Goal: Task Accomplishment & Management: Manage account settings

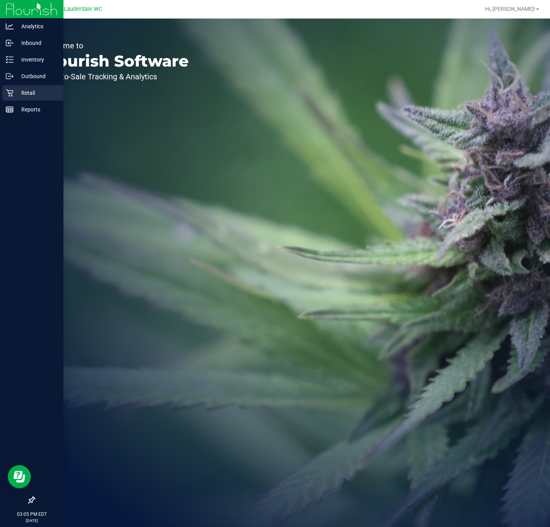
click at [13, 95] on icon at bounding box center [10, 93] width 8 height 8
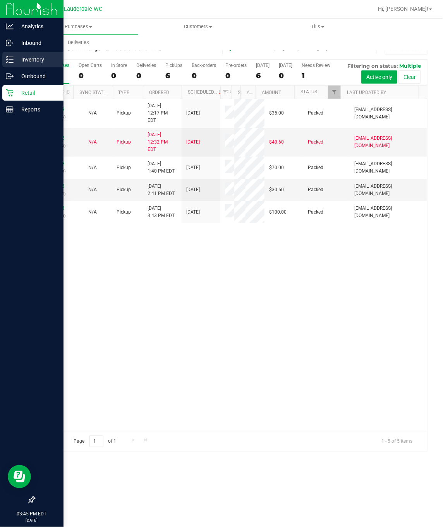
click at [6, 58] on icon at bounding box center [10, 60] width 8 height 8
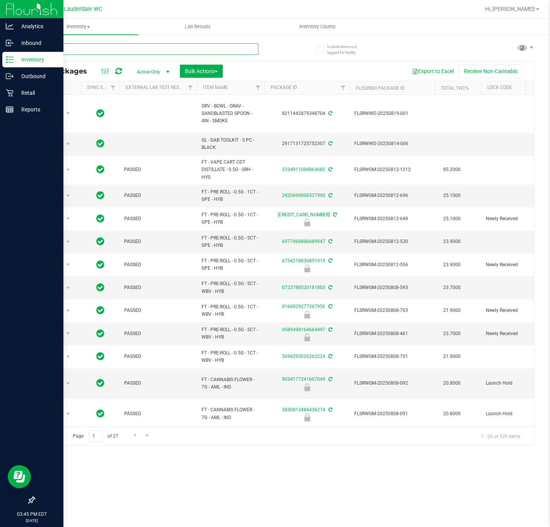
click at [142, 53] on input "text" at bounding box center [146, 49] width 224 height 12
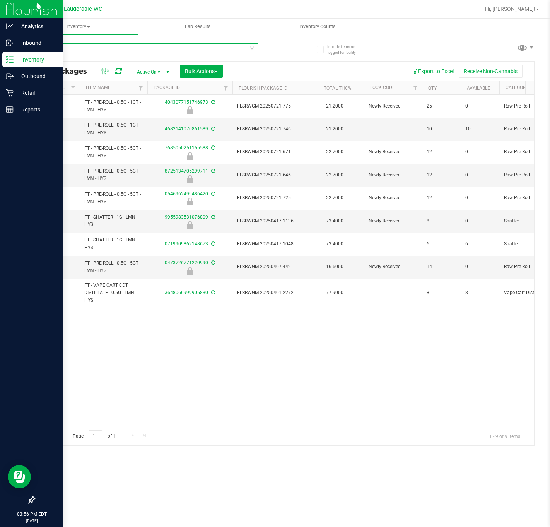
type input "lmn"
click at [21, 93] on p "Retail" at bounding box center [37, 92] width 46 height 9
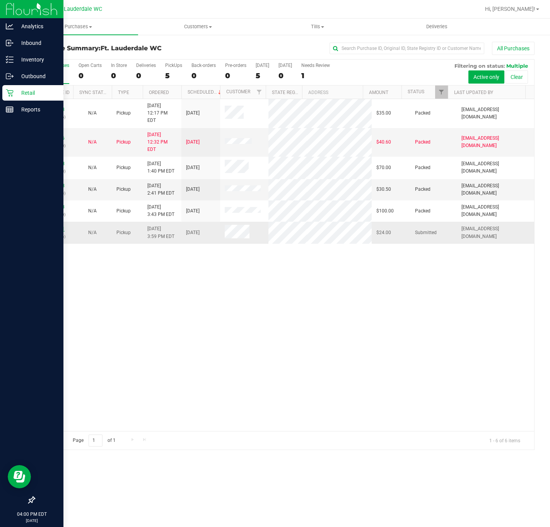
click at [54, 228] on link "11824271" at bounding box center [54, 228] width 22 height 5
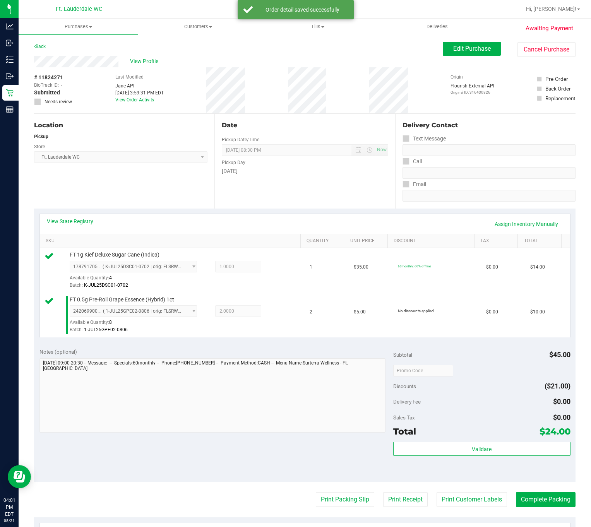
click at [487, 424] on div "Sales Tax $0.00" at bounding box center [481, 418] width 177 height 14
click at [484, 455] on button "Validate" at bounding box center [481, 449] width 177 height 14
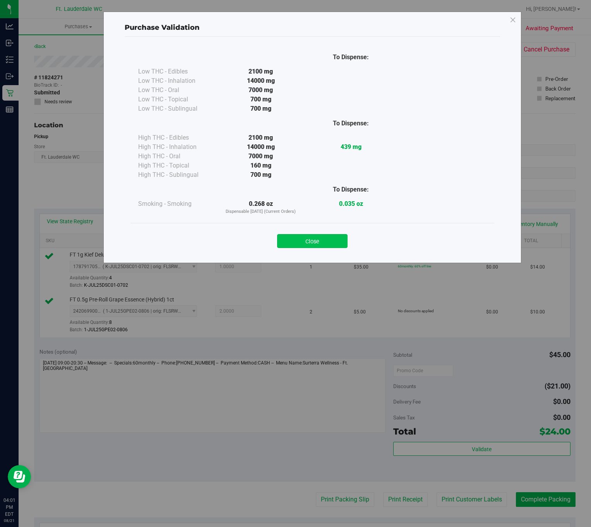
click at [311, 243] on button "Close" at bounding box center [312, 241] width 70 height 14
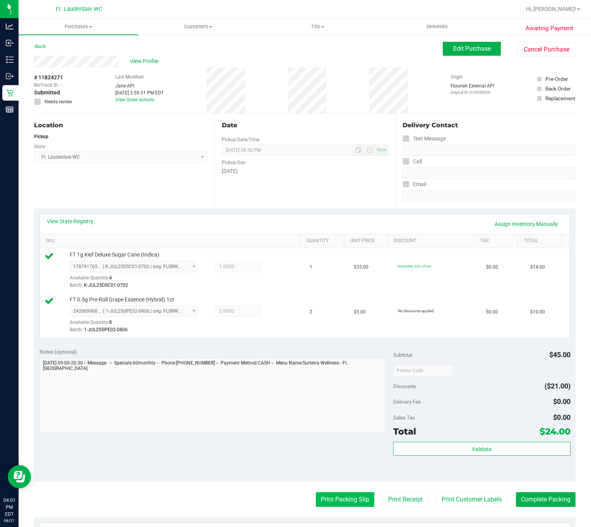
click at [338, 502] on button "Print Packing Slip" at bounding box center [345, 499] width 58 height 15
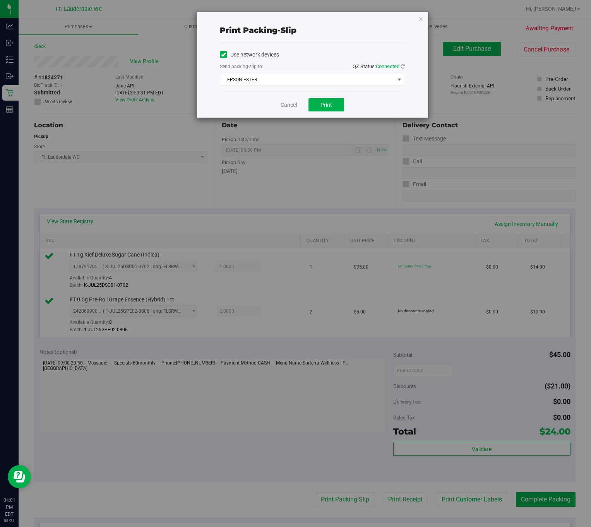
click at [328, 123] on div "Print packing-slip Use network devices Send packing-slip to: QZ Status: Connect…" at bounding box center [298, 263] width 597 height 527
click at [333, 107] on button "Print" at bounding box center [326, 104] width 36 height 13
click at [282, 106] on link "Cancel" at bounding box center [289, 105] width 16 height 8
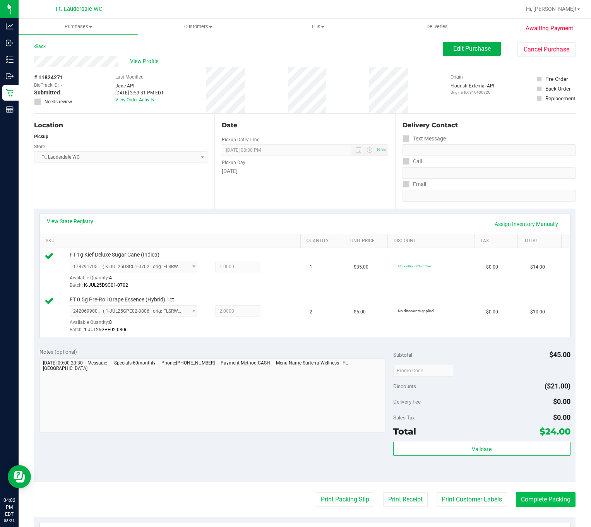
click at [541, 502] on button "Complete Packing" at bounding box center [546, 499] width 60 height 15
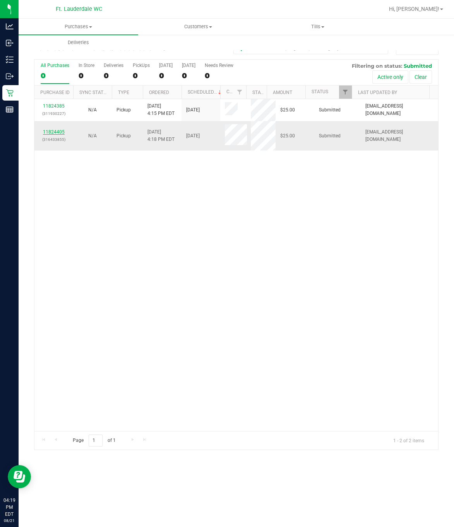
click at [60, 134] on link "11824405" at bounding box center [54, 131] width 22 height 5
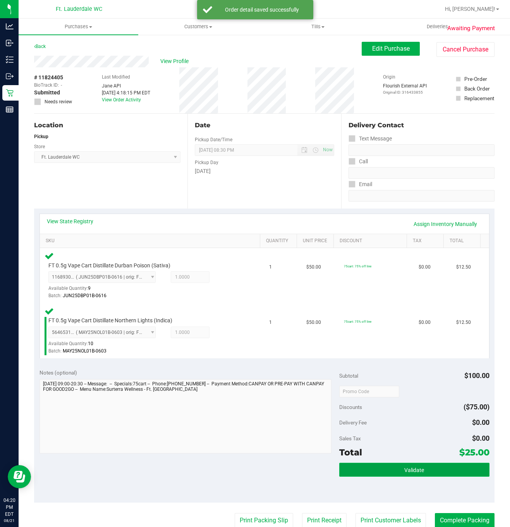
click at [376, 468] on button "Validate" at bounding box center [414, 470] width 150 height 14
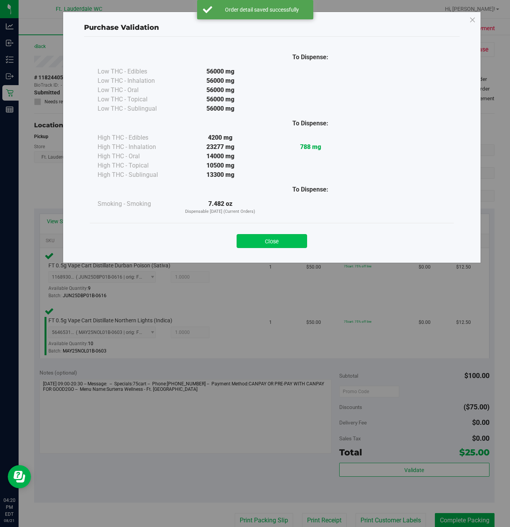
click at [274, 243] on button "Close" at bounding box center [271, 241] width 70 height 14
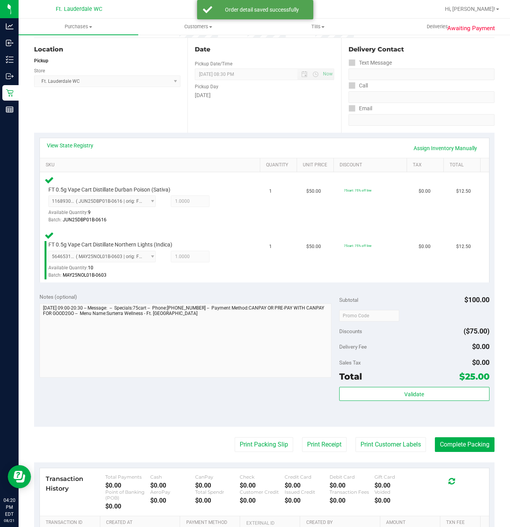
scroll to position [174, 0]
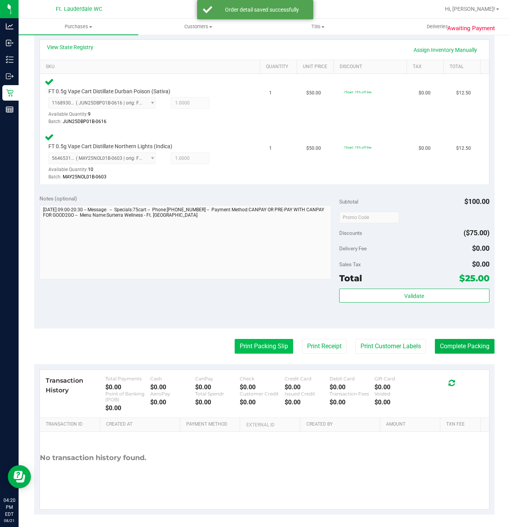
click at [245, 351] on button "Print Packing Slip" at bounding box center [264, 346] width 58 height 15
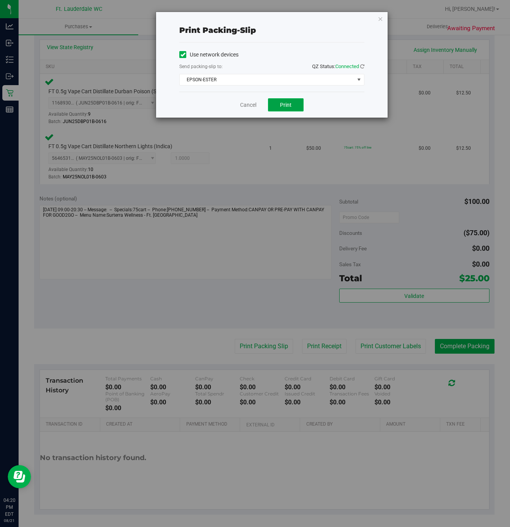
click at [286, 107] on span "Print" at bounding box center [286, 105] width 12 height 6
click at [251, 106] on link "Cancel" at bounding box center [248, 105] width 16 height 8
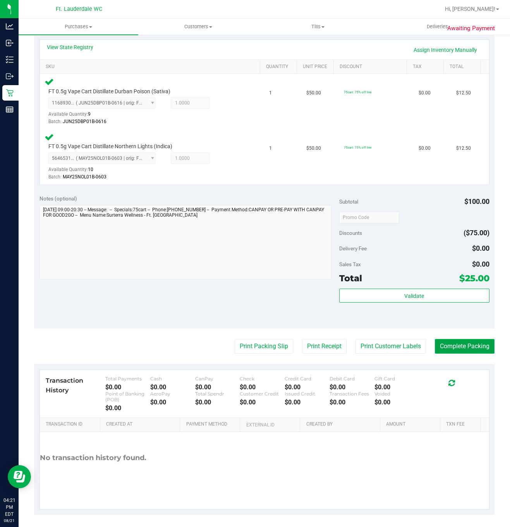
click at [471, 348] on button "Complete Packing" at bounding box center [465, 346] width 60 height 15
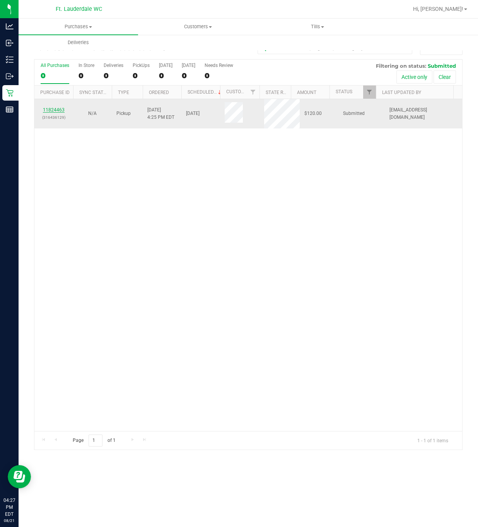
click at [60, 113] on link "11824463" at bounding box center [54, 109] width 22 height 5
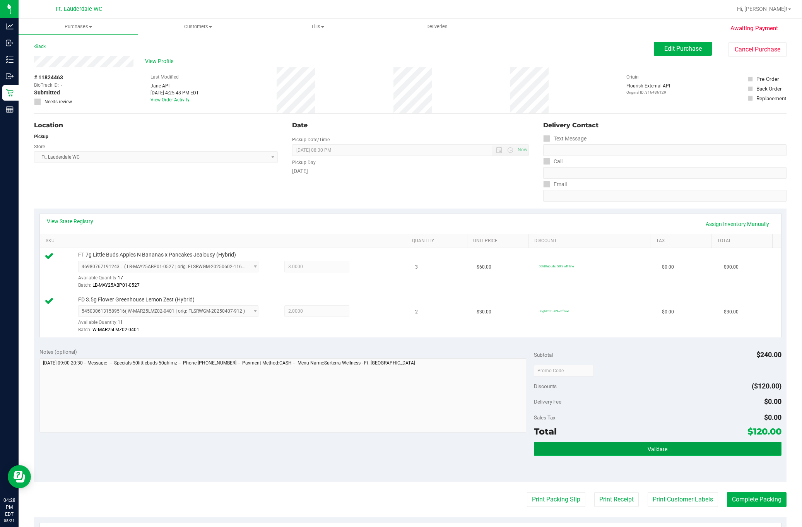
click at [550, 453] on button "Validate" at bounding box center [657, 449] width 247 height 14
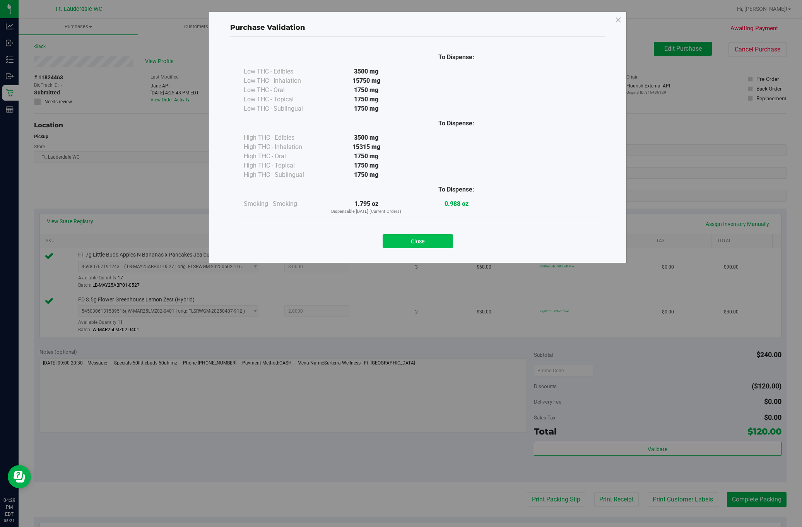
click at [427, 244] on button "Close" at bounding box center [418, 241] width 70 height 14
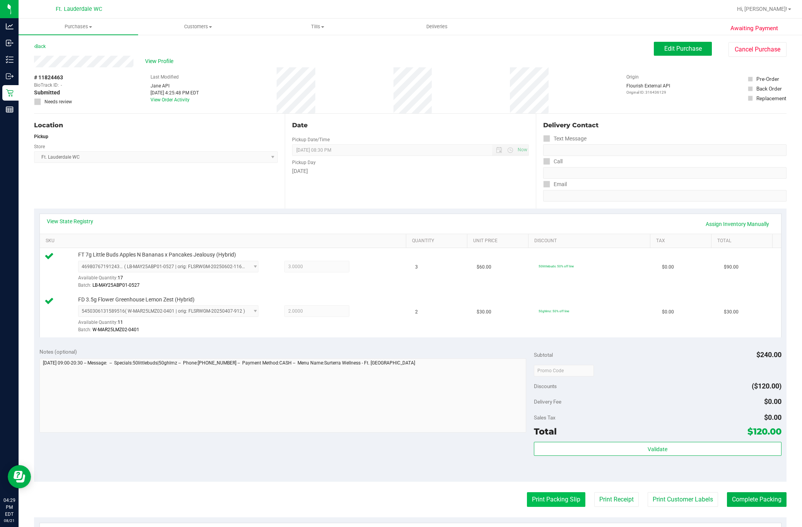
click at [544, 500] on button "Print Packing Slip" at bounding box center [556, 499] width 58 height 15
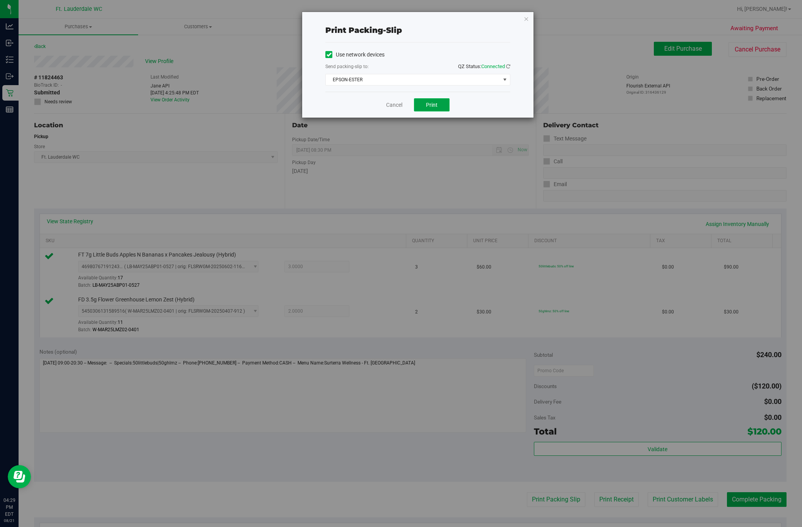
click at [437, 108] on span "Print" at bounding box center [432, 105] width 12 height 6
click at [388, 109] on link "Cancel" at bounding box center [394, 105] width 16 height 8
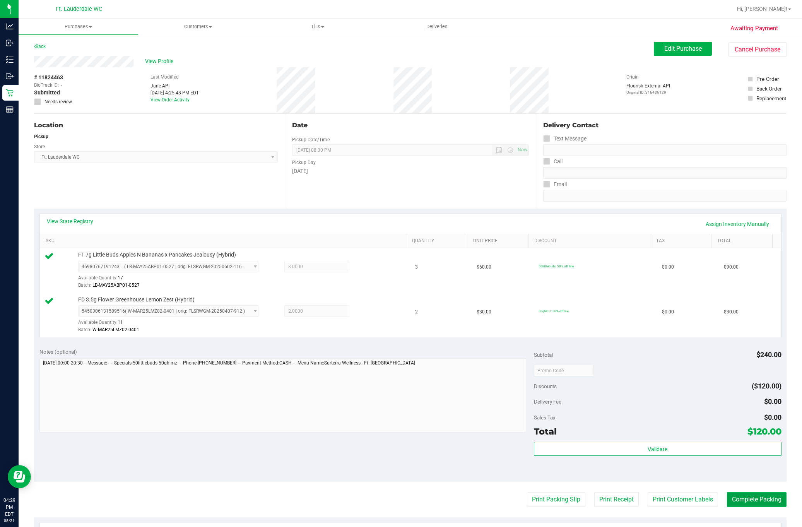
click at [550, 499] on button "Complete Packing" at bounding box center [757, 499] width 60 height 15
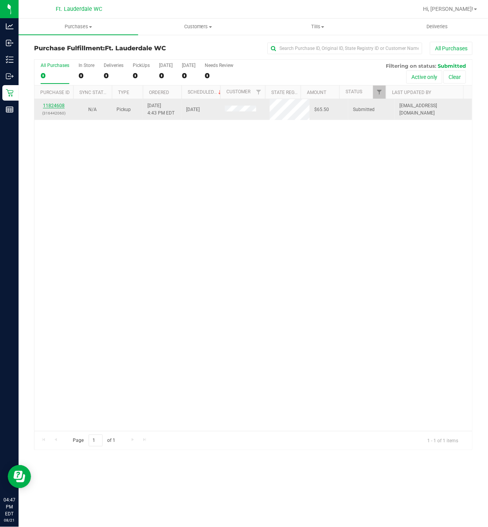
click at [61, 108] on link "11824608" at bounding box center [54, 105] width 22 height 5
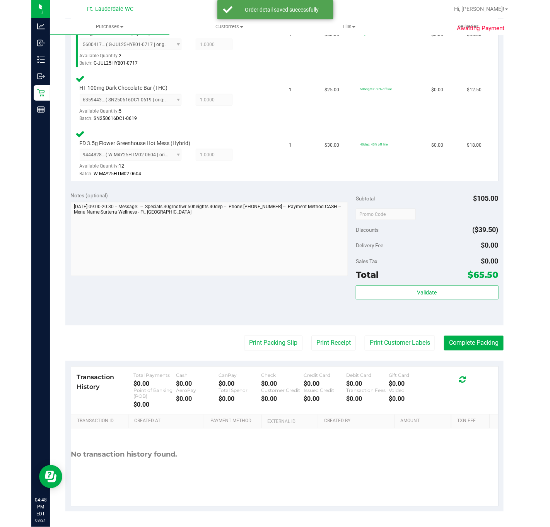
scroll to position [236, 0]
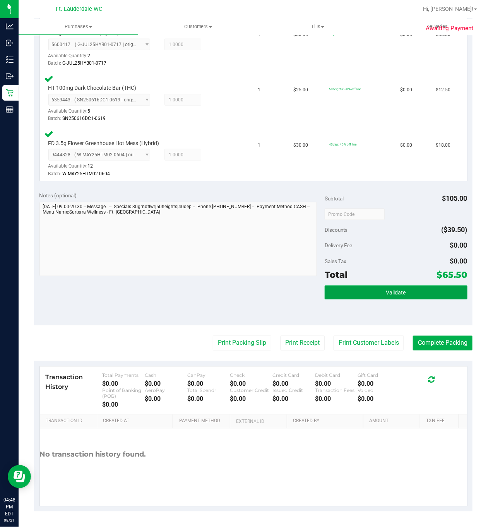
click at [392, 292] on span "Validate" at bounding box center [396, 293] width 20 height 6
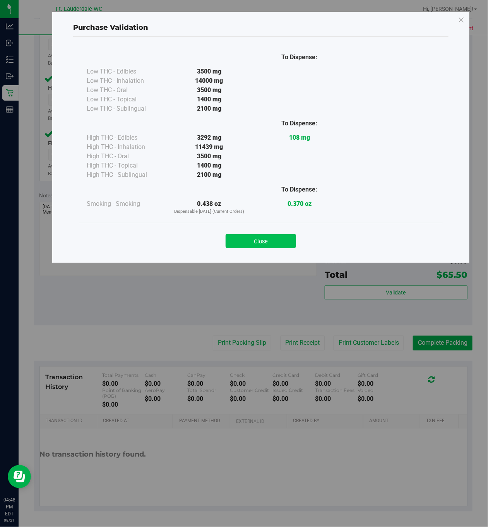
click at [247, 241] on button "Close" at bounding box center [261, 241] width 70 height 14
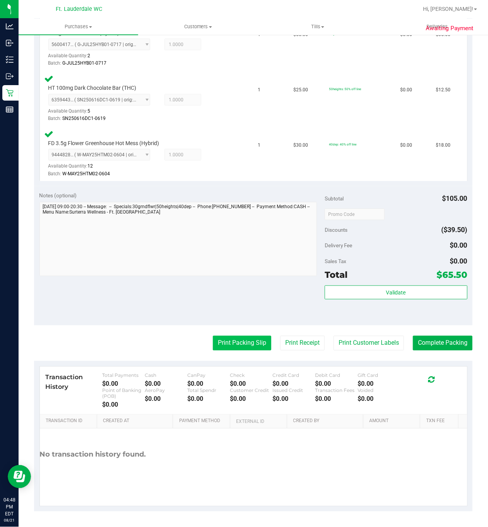
click at [238, 345] on button "Print Packing Slip" at bounding box center [242, 343] width 58 height 15
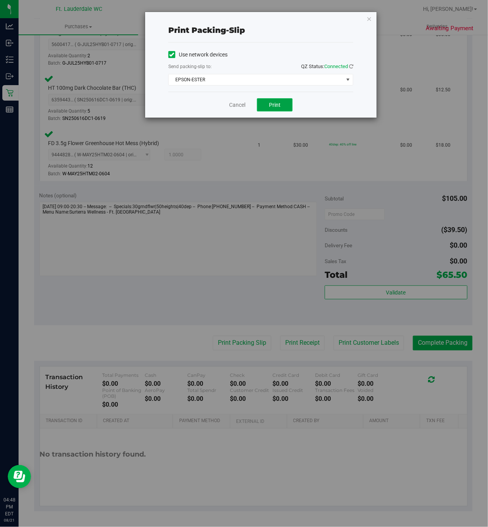
click at [277, 111] on button "Print" at bounding box center [275, 104] width 36 height 13
click at [241, 102] on link "Cancel" at bounding box center [237, 105] width 16 height 8
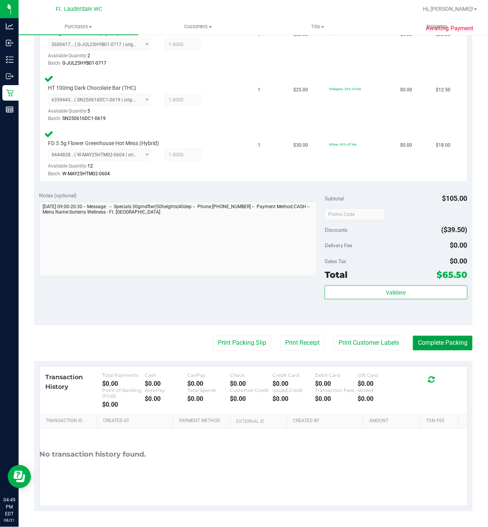
click at [424, 339] on button "Complete Packing" at bounding box center [443, 343] width 60 height 15
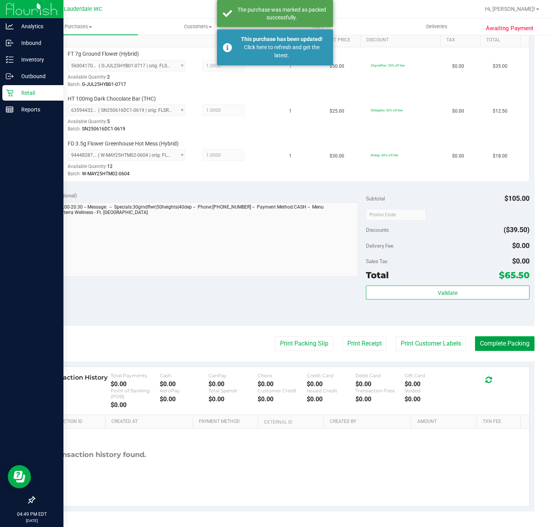
scroll to position [205, 0]
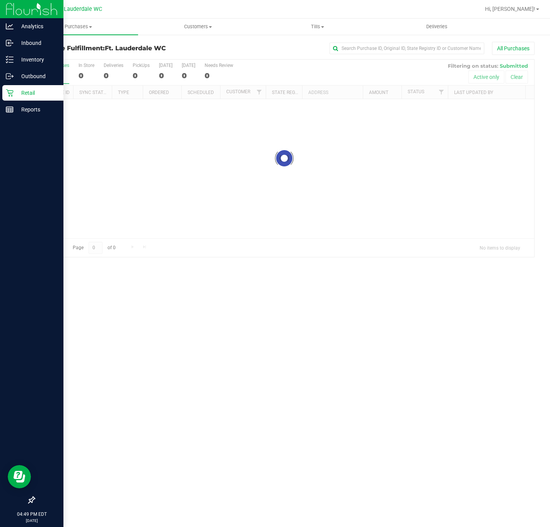
click at [10, 93] on icon at bounding box center [9, 92] width 7 height 7
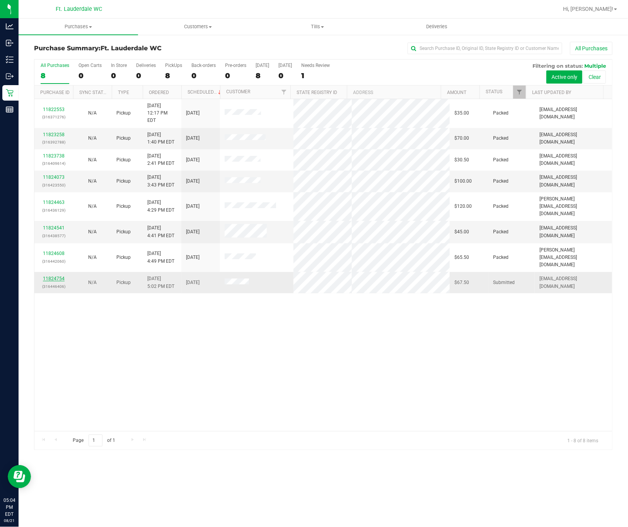
click at [53, 276] on link "11824754" at bounding box center [54, 278] width 22 height 5
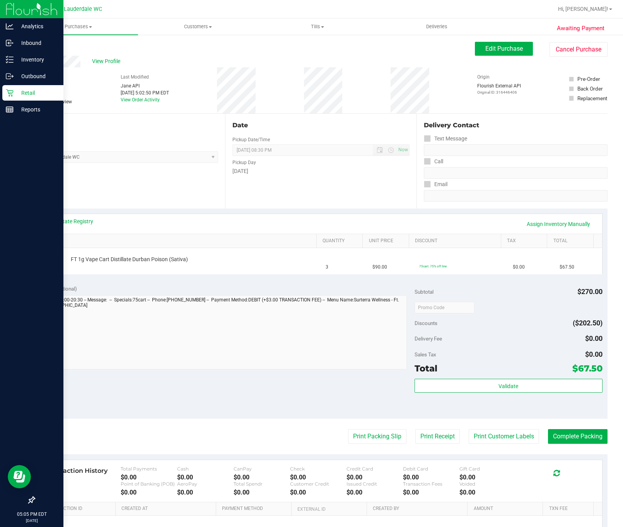
click at [12, 90] on icon at bounding box center [10, 93] width 8 height 8
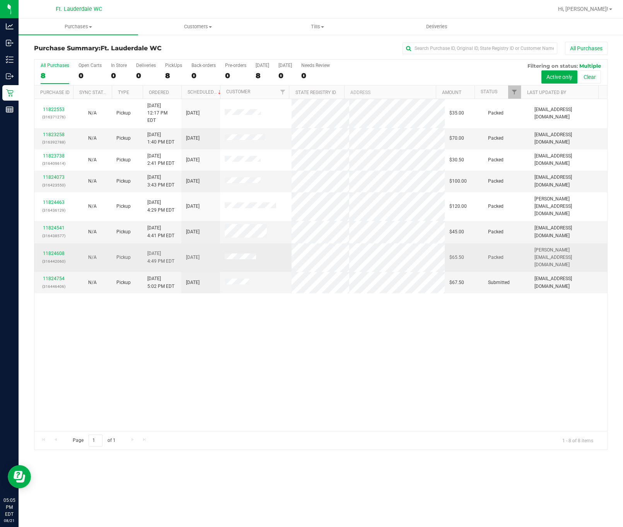
click at [42, 243] on td "11824608 (316442060)" at bounding box center [53, 257] width 39 height 29
click at [49, 251] on link "11824608" at bounding box center [54, 253] width 22 height 5
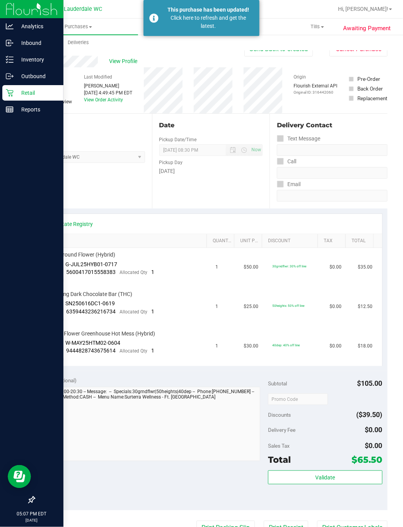
click at [21, 88] on p "Retail" at bounding box center [37, 92] width 46 height 9
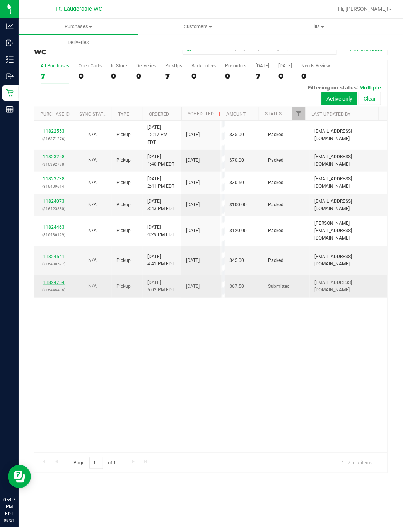
click at [53, 285] on link "11824754" at bounding box center [54, 282] width 22 height 5
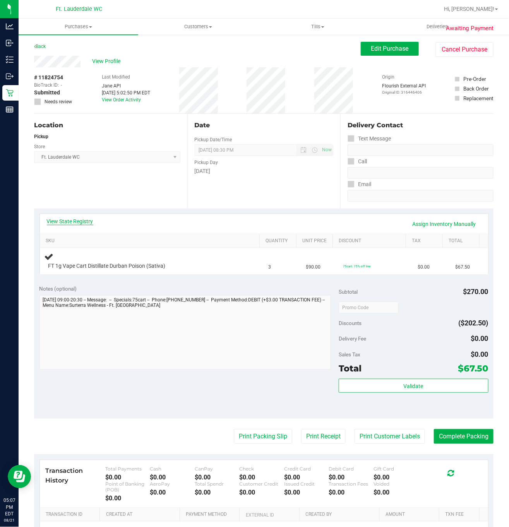
click at [80, 221] on link "View State Registry" at bounding box center [70, 221] width 46 height 8
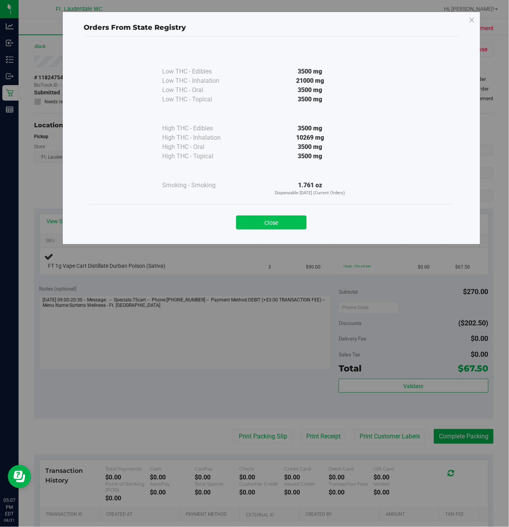
click at [275, 224] on button "Close" at bounding box center [271, 223] width 70 height 14
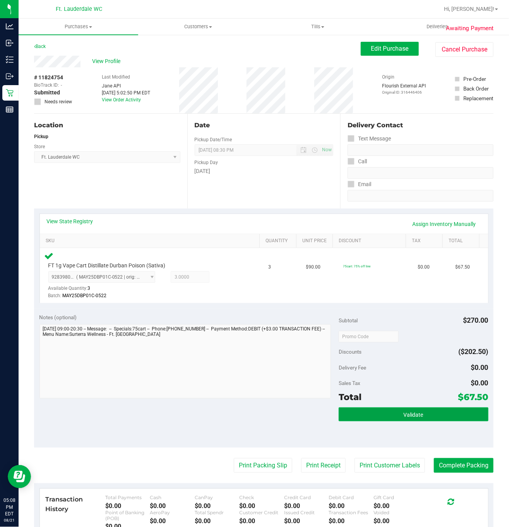
click at [370, 418] on button "Validate" at bounding box center [414, 414] width 150 height 14
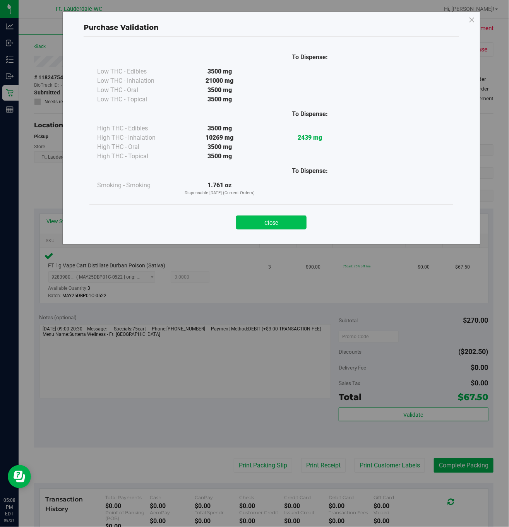
click at [284, 223] on button "Close" at bounding box center [271, 223] width 70 height 14
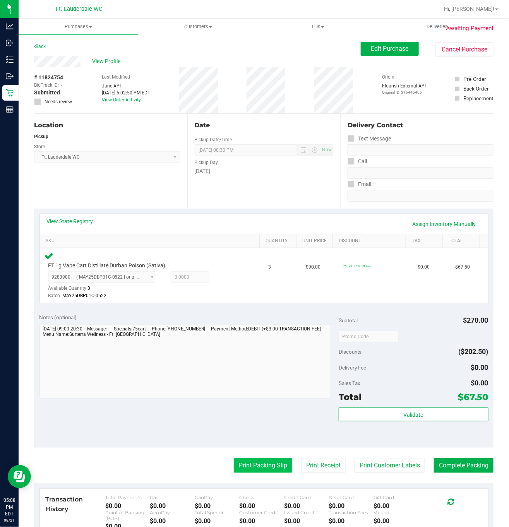
click at [265, 471] on button "Print Packing Slip" at bounding box center [263, 465] width 58 height 15
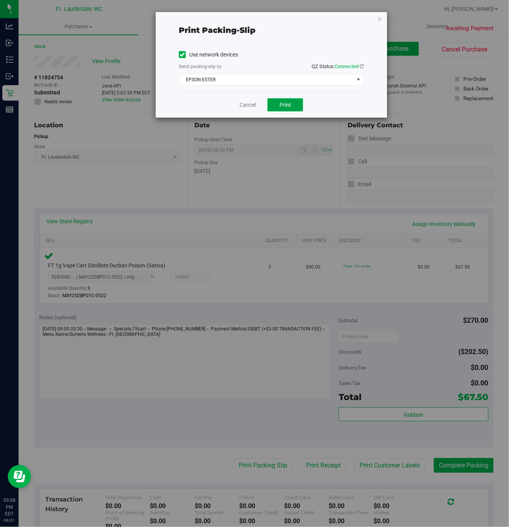
click at [285, 106] on span "Print" at bounding box center [285, 105] width 12 height 6
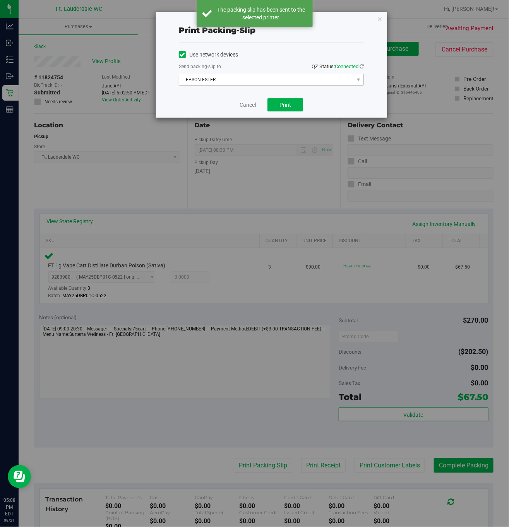
click at [253, 80] on span "EPSON-ESTER" at bounding box center [266, 79] width 175 height 11
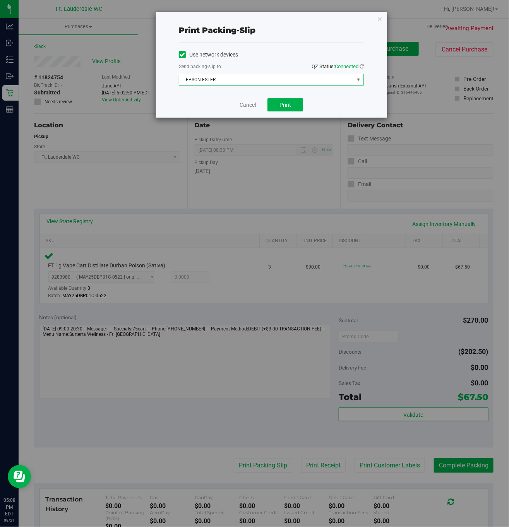
click at [194, 214] on div "Print packing-slip Use network devices Send packing-slip to: QZ Status: Connect…" at bounding box center [257, 263] width 515 height 527
click at [243, 105] on link "Cancel" at bounding box center [248, 105] width 16 height 8
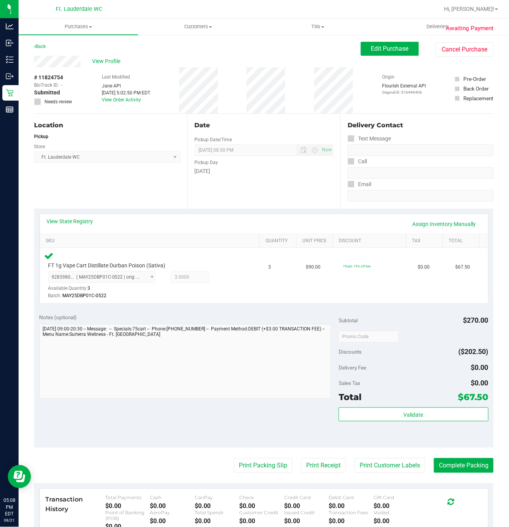
scroll to position [125, 0]
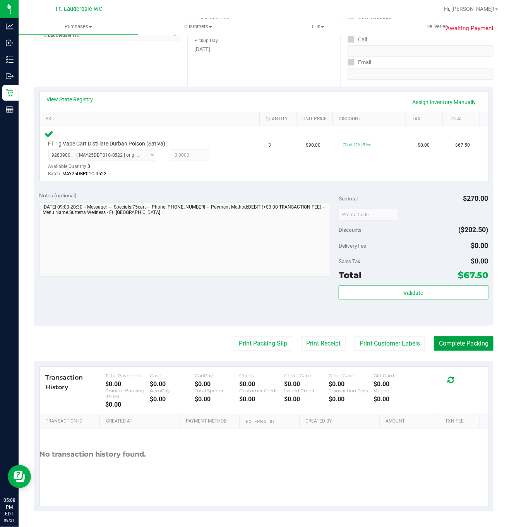
click at [444, 348] on button "Complete Packing" at bounding box center [464, 343] width 60 height 15
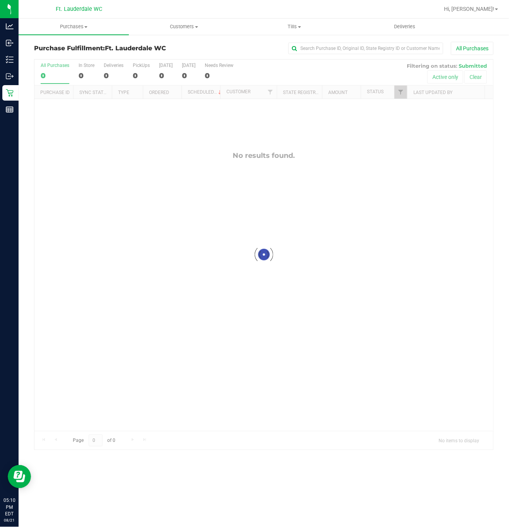
click at [85, 200] on div "Loading... No results found." at bounding box center [263, 265] width 459 height 332
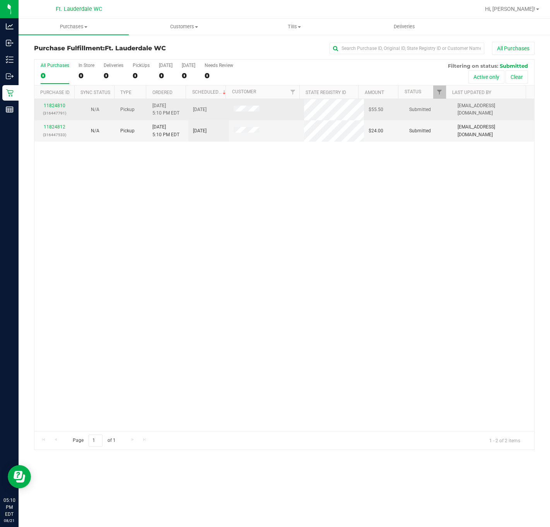
click at [58, 111] on p "(316447791)" at bounding box center [54, 113] width 31 height 7
click at [57, 107] on link "11824810" at bounding box center [55, 105] width 22 height 5
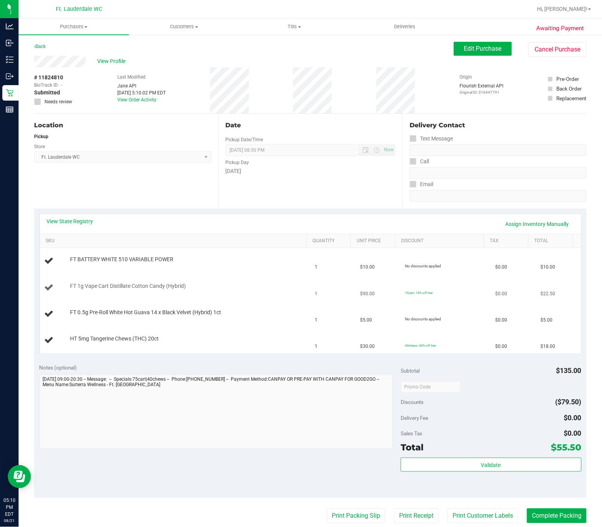
click at [270, 289] on div "FT 1g Vape Cart Distillate Cotton Candy (Hybrid)" at bounding box center [185, 286] width 239 height 8
click at [253, 302] on td "FT 0.5g Pre-Roll White Hot Guava 14 x Black Velvet (Hybrid) 1ct" at bounding box center [175, 314] width 271 height 26
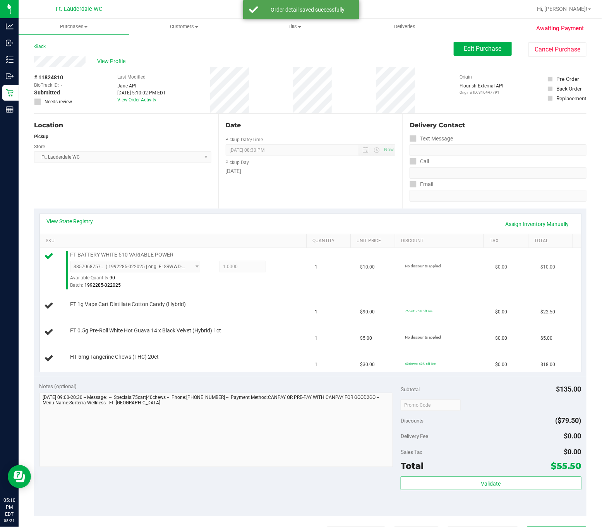
scroll to position [58, 0]
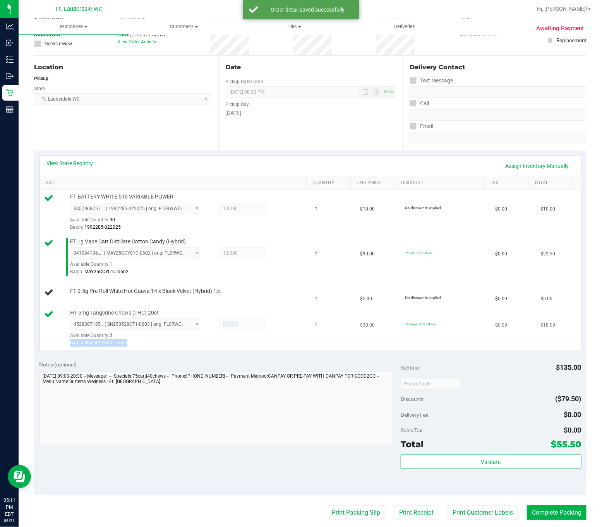
drag, startPoint x: 242, startPoint y: 336, endPoint x: 245, endPoint y: 327, distance: 9.8
click at [244, 330] on div "4528387185203315 ( SN250528CT1-0603 | orig: FLSRWGM-20250611-169 ) 452838718520…" at bounding box center [187, 332] width 235 height 28
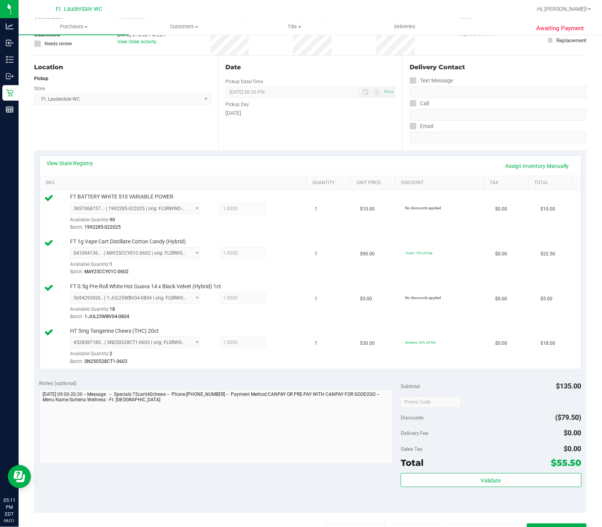
scroll to position [146, 0]
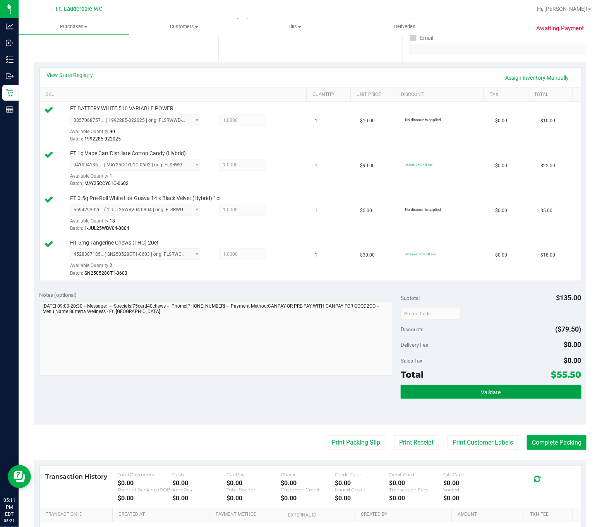
click at [484, 394] on span "Validate" at bounding box center [491, 392] width 20 height 6
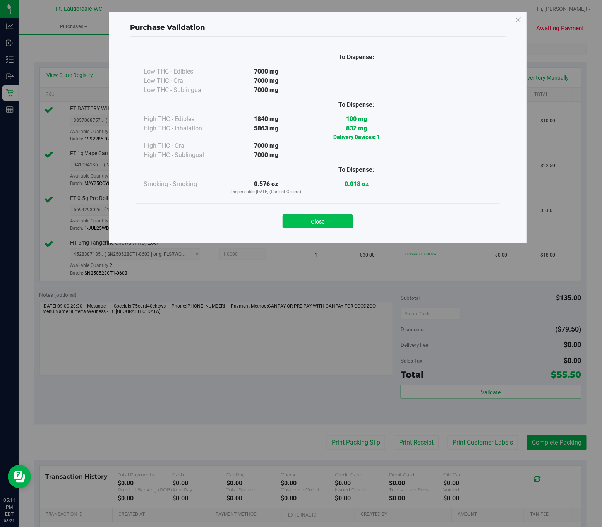
click at [316, 222] on button "Close" at bounding box center [317, 221] width 70 height 14
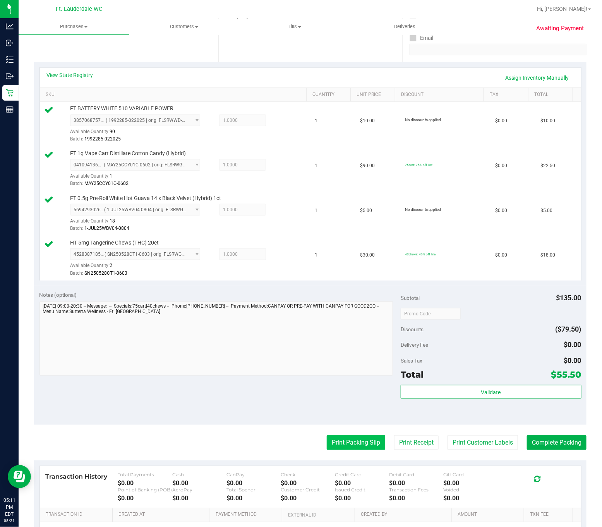
click at [359, 445] on button "Print Packing Slip" at bounding box center [356, 442] width 58 height 15
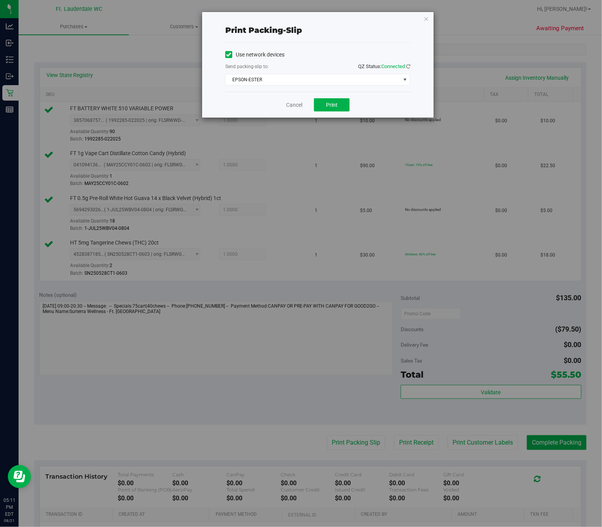
click at [363, 121] on div "Print packing-slip Use network devices Send packing-slip to: QZ Status: Connect…" at bounding box center [304, 263] width 608 height 527
click at [341, 108] on button "Print" at bounding box center [332, 104] width 36 height 13
click at [288, 83] on span "EPSON-ESTER" at bounding box center [313, 79] width 175 height 11
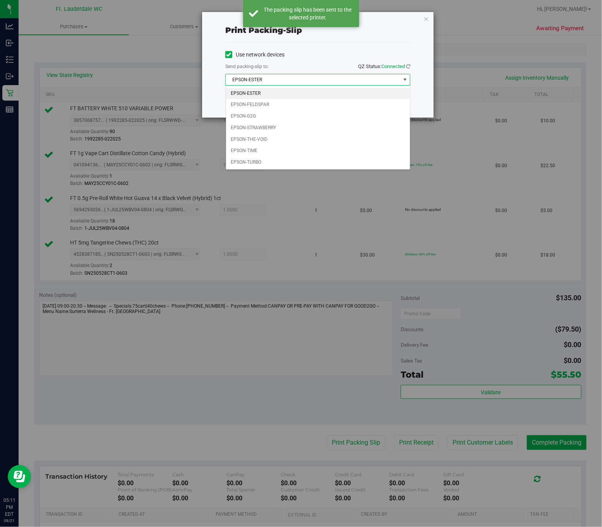
click at [324, 297] on div "Print packing-slip Use network devices Send packing-slip to: QZ Status: Connect…" at bounding box center [304, 263] width 608 height 527
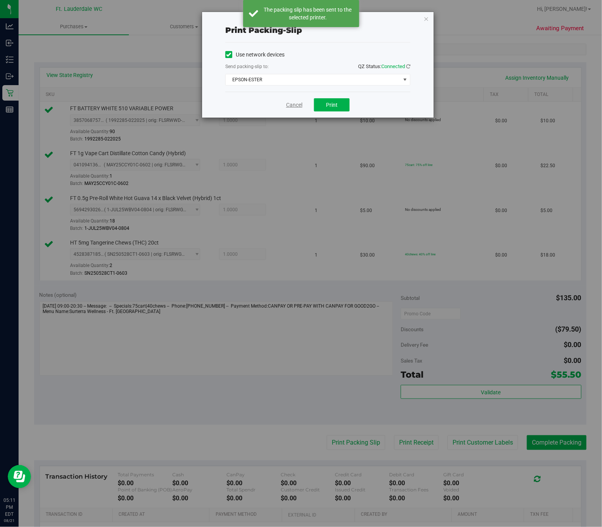
click at [293, 103] on link "Cancel" at bounding box center [294, 105] width 16 height 8
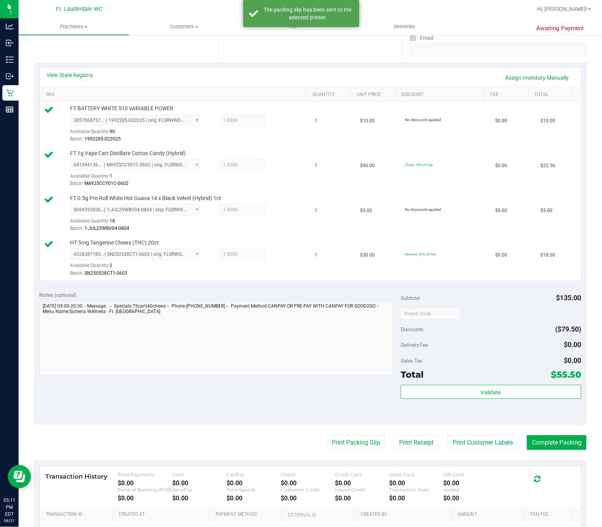
click at [508, 420] on div "Validate" at bounding box center [491, 402] width 181 height 35
click at [508, 445] on button "Complete Packing" at bounding box center [557, 442] width 60 height 15
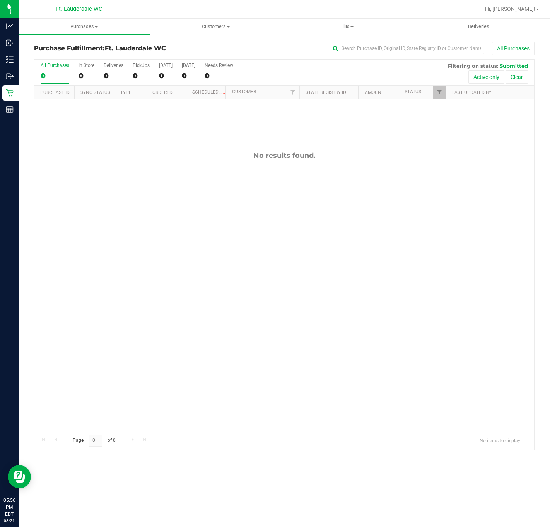
click at [217, 266] on div "No results found." at bounding box center [284, 291] width 500 height 384
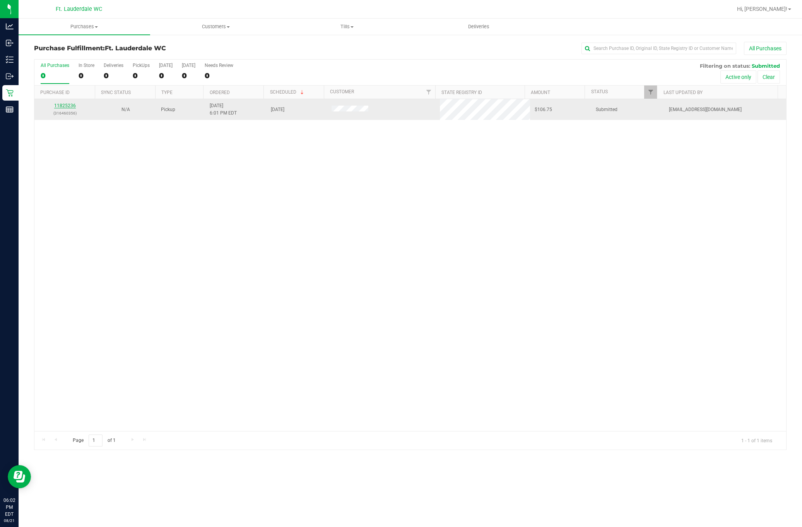
click at [68, 106] on link "11825236" at bounding box center [65, 105] width 22 height 5
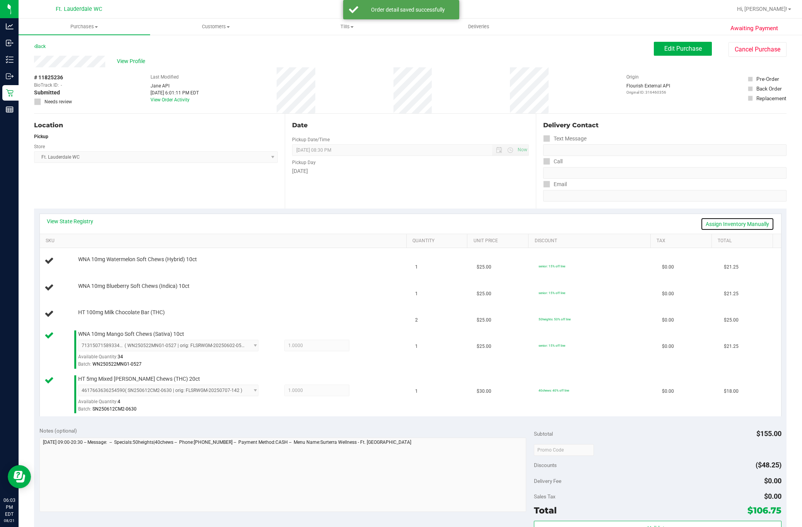
click at [603, 228] on link "Assign Inventory Manually" at bounding box center [738, 223] width 74 height 13
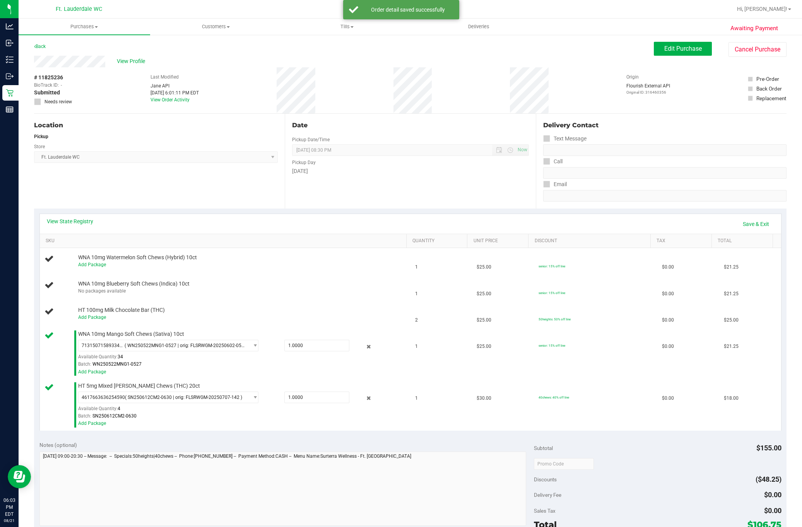
click at [603, 228] on div "View State Registry Save & Exit" at bounding box center [411, 223] width 728 height 13
click at [603, 228] on link "Save & Exit" at bounding box center [756, 223] width 36 height 13
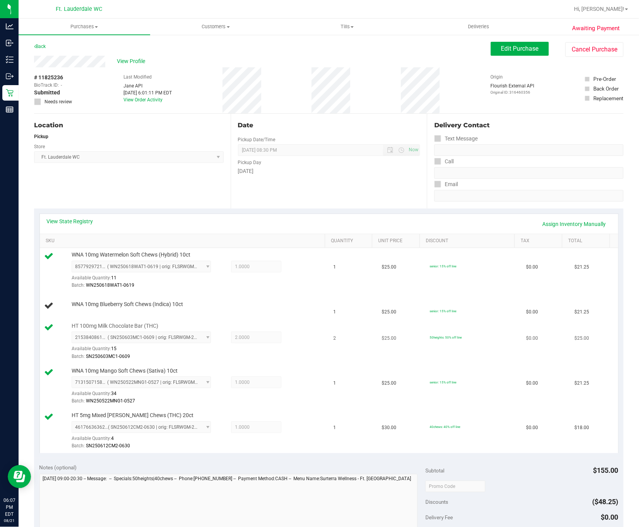
click at [205, 336] on span "2153840861522032 ( SN250603MC1-0609 | orig: FLSRWGM-20250616-1099 ) 21538408615…" at bounding box center [142, 338] width 140 height 12
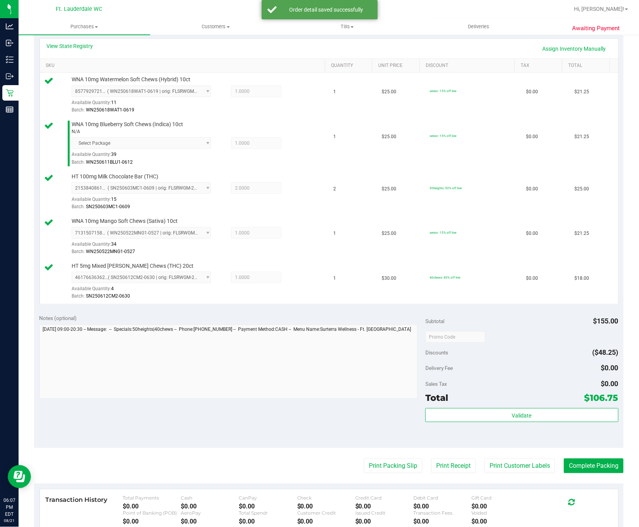
scroll to position [176, 0]
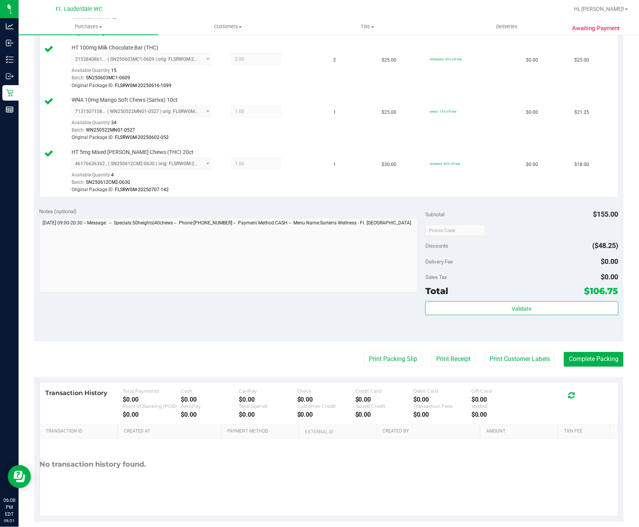
scroll to position [327, 0]
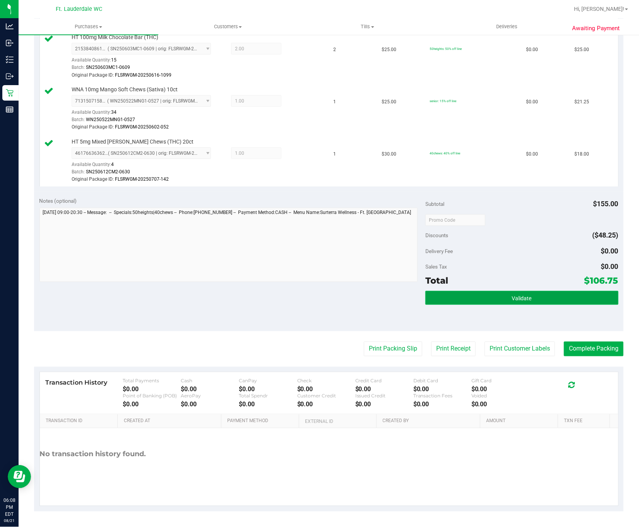
click at [488, 291] on button "Validate" at bounding box center [521, 298] width 193 height 14
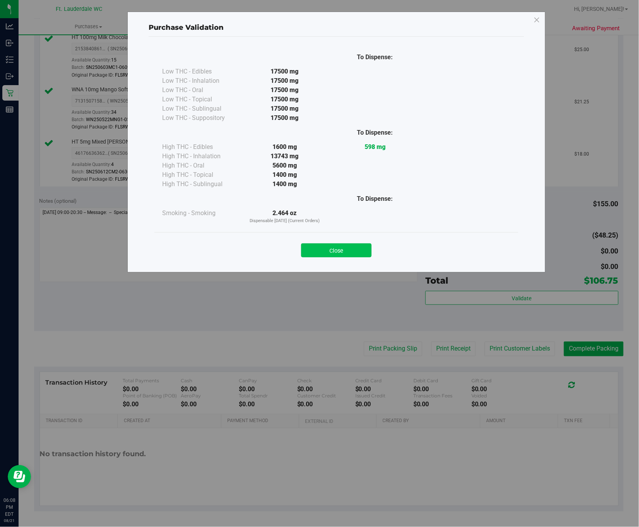
click at [335, 257] on button "Close" at bounding box center [336, 250] width 70 height 14
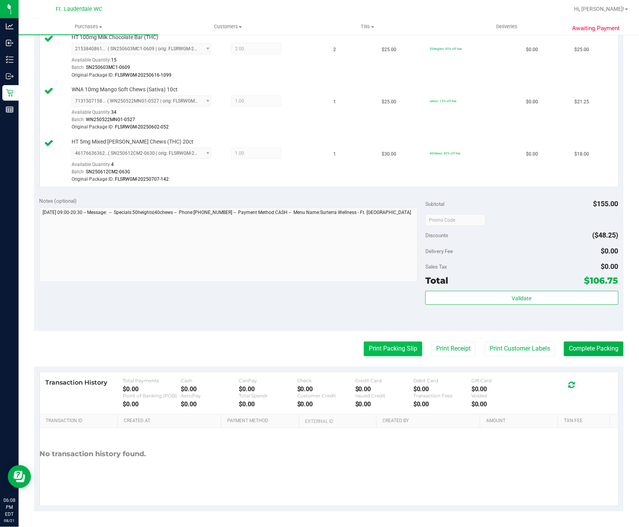
click at [386, 348] on button "Print Packing Slip" at bounding box center [393, 349] width 58 height 15
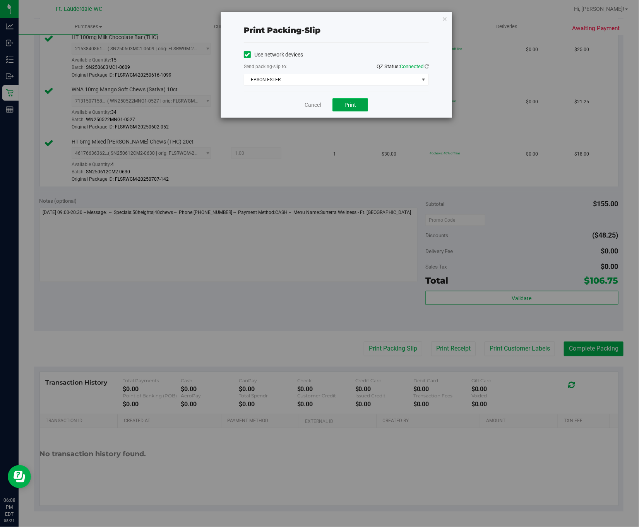
click at [354, 104] on span "Print" at bounding box center [350, 105] width 12 height 6
click at [310, 106] on link "Cancel" at bounding box center [309, 105] width 16 height 8
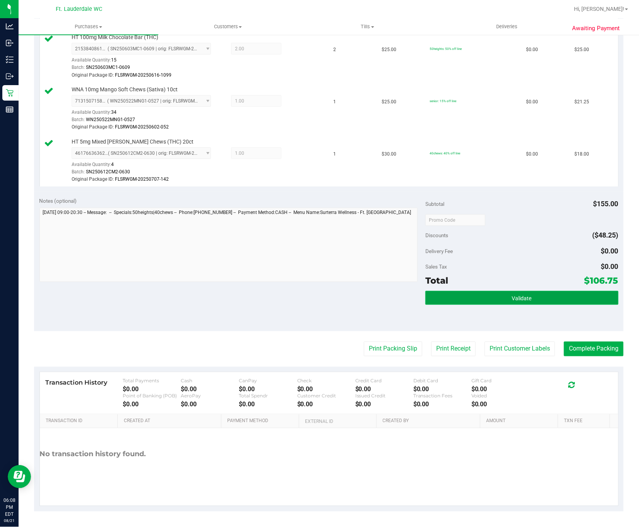
click at [483, 291] on button "Validate" at bounding box center [521, 298] width 193 height 14
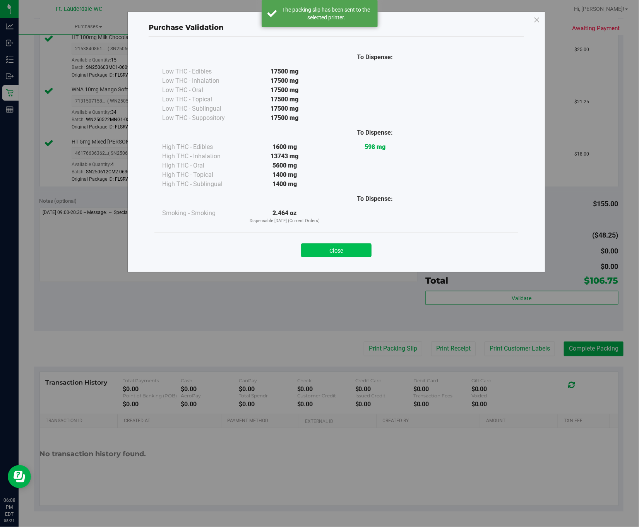
click at [342, 248] on button "Close" at bounding box center [336, 250] width 70 height 14
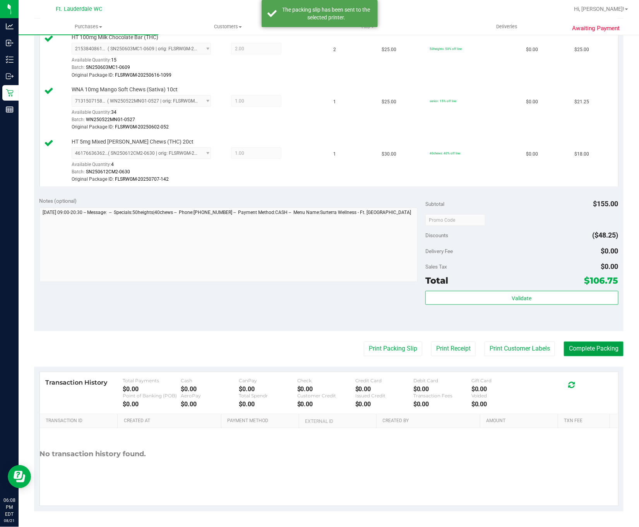
click at [590, 351] on button "Complete Packing" at bounding box center [594, 349] width 60 height 15
